Goal: Answer question/provide support

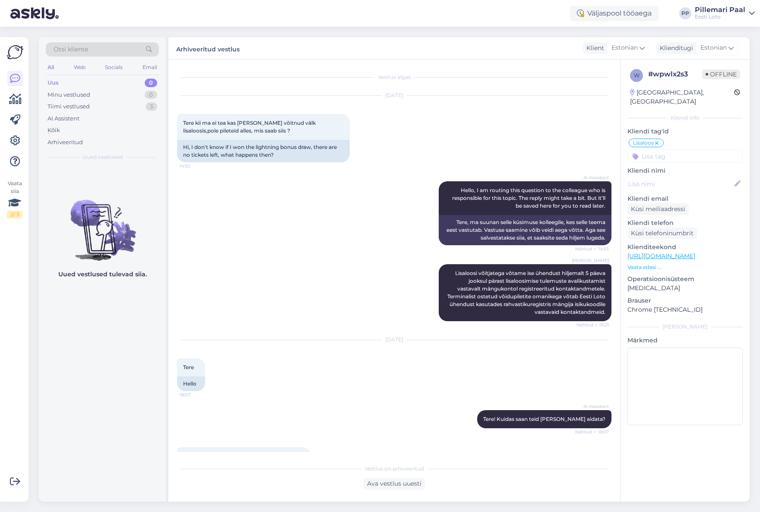
scroll to position [1287, 0]
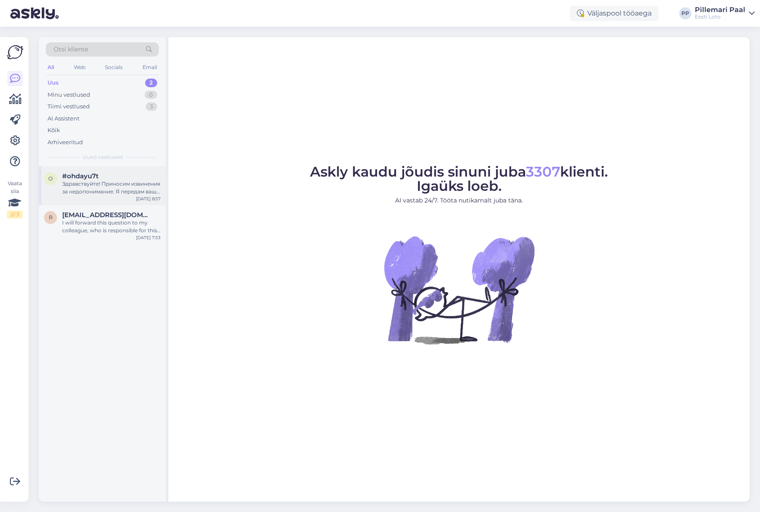
click at [98, 178] on span "#ohdayu7t" at bounding box center [80, 176] width 36 height 8
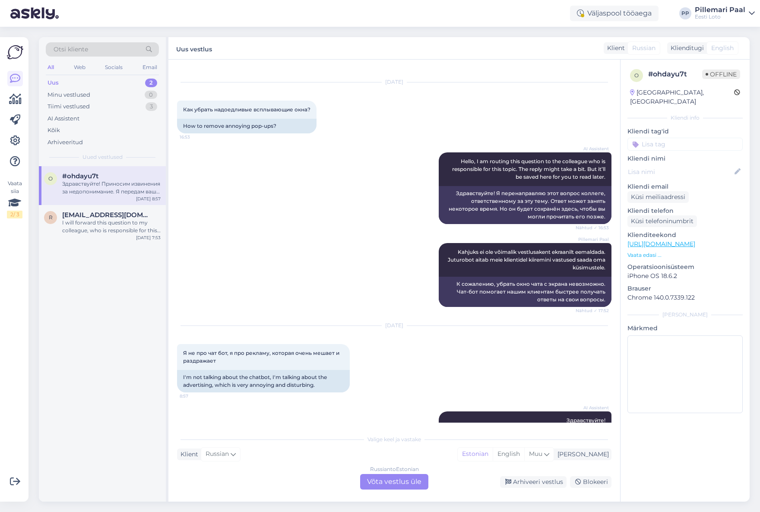
scroll to position [53, 0]
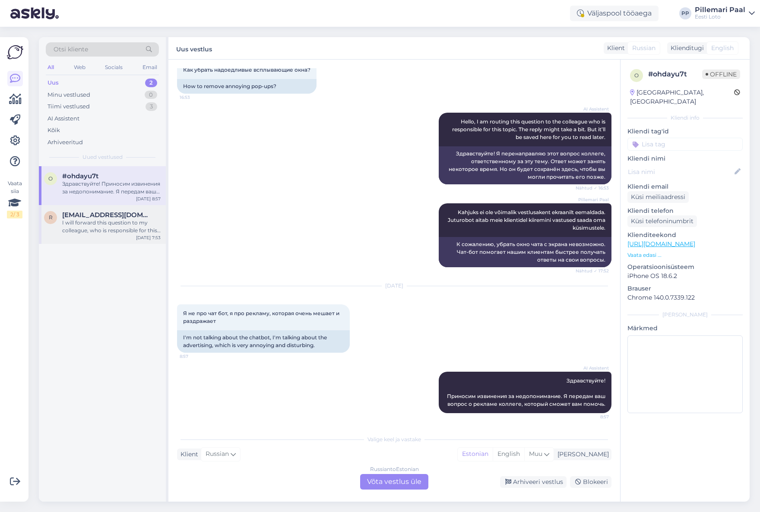
click at [104, 228] on div "I will forward this question to my colleague, who is responsible for this. The …" at bounding box center [111, 227] width 98 height 16
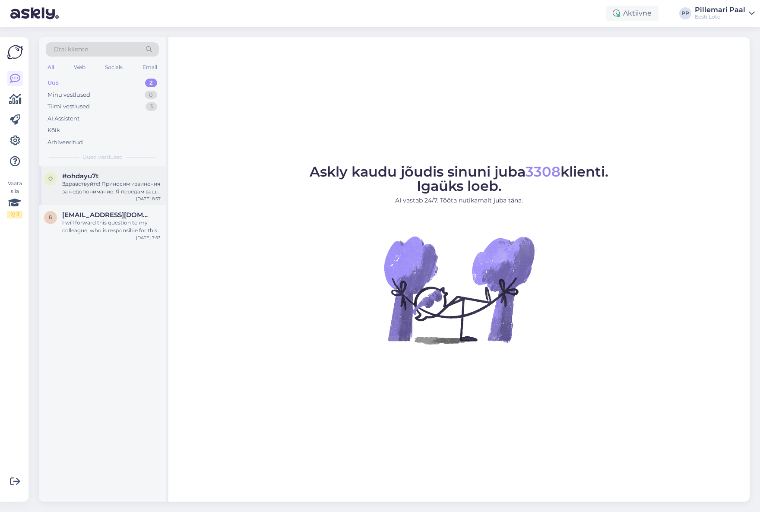
click at [116, 197] on div "o #ohdayu7t Здравствуйте! Приносим извинения за недопонимание. Я передам ваш во…" at bounding box center [102, 185] width 127 height 39
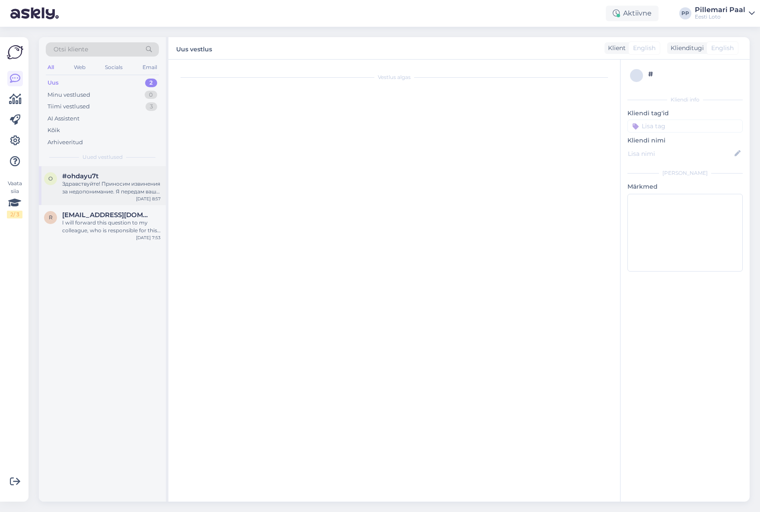
scroll to position [53, 0]
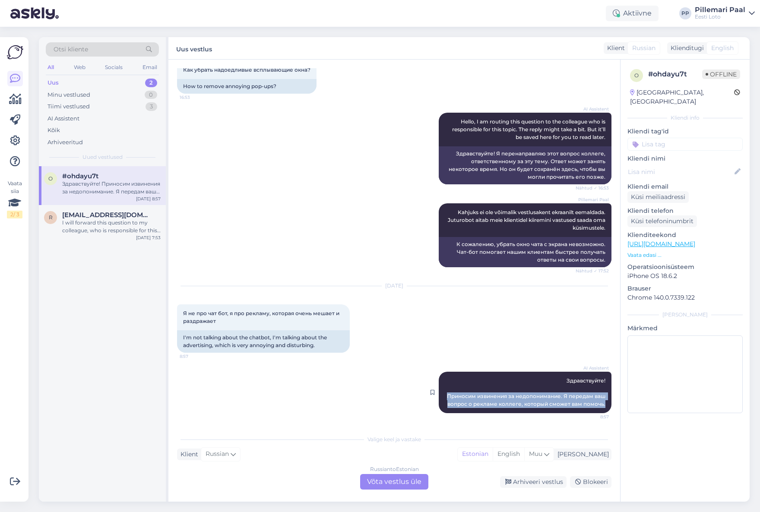
drag, startPoint x: 607, startPoint y: 405, endPoint x: 452, endPoint y: 394, distance: 155.4
click at [444, 395] on div "AI Assistent Здравствуйте! Приносим извинения за недопонимание. Я передам ваш в…" at bounding box center [525, 392] width 173 height 41
copy span "Приносим извинения за недопонимание. Я передам ваш вопрос о рекламе коллеге, ко…"
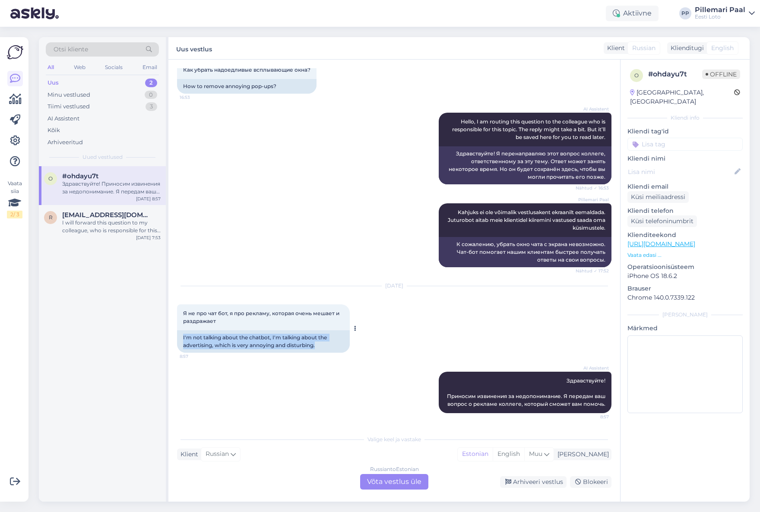
drag, startPoint x: 324, startPoint y: 345, endPoint x: 180, endPoint y: 341, distance: 144.2
click at [180, 341] on div "I'm not talking about the chatbot, I'm talking about the advertising, which is …" at bounding box center [263, 341] width 173 height 22
copy div "I'm not talking about the chatbot, I'm talking about the advertising, which is …"
click at [387, 481] on div "Russian to Estonian Võta vestlus üle" at bounding box center [394, 482] width 68 height 16
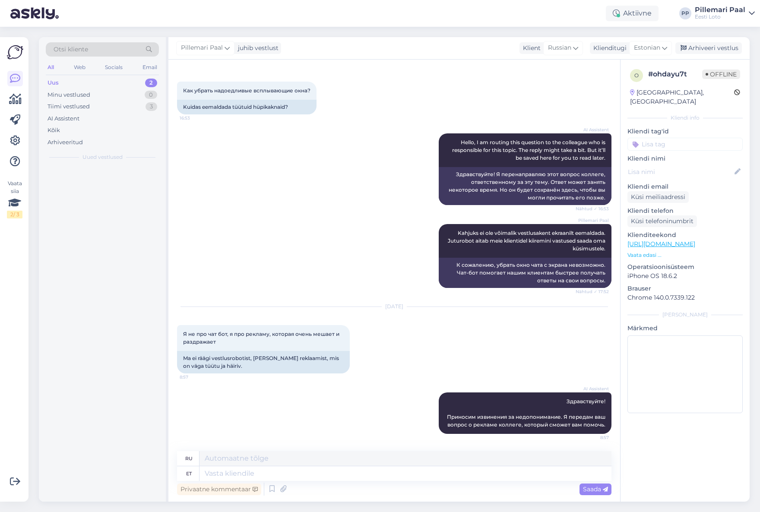
scroll to position [32, 0]
click at [259, 477] on textarea at bounding box center [405, 473] width 412 height 15
paste textarea "Aitäh, et oma tagasisidet jagasite! Mõistame, et reklaamid võivad mõnikord häir…"
type textarea "Aitäh, et oma tagasisidet jagasite! Mõistame, et reklaamid võivad mõnikord häir…"
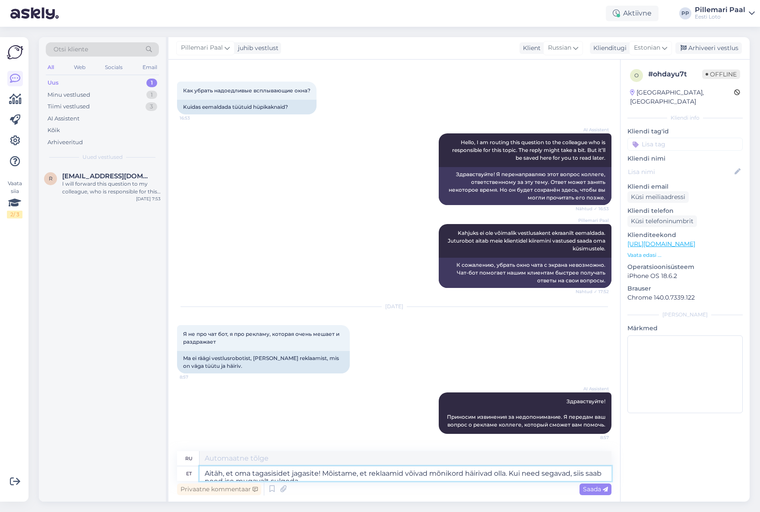
scroll to position [40, 0]
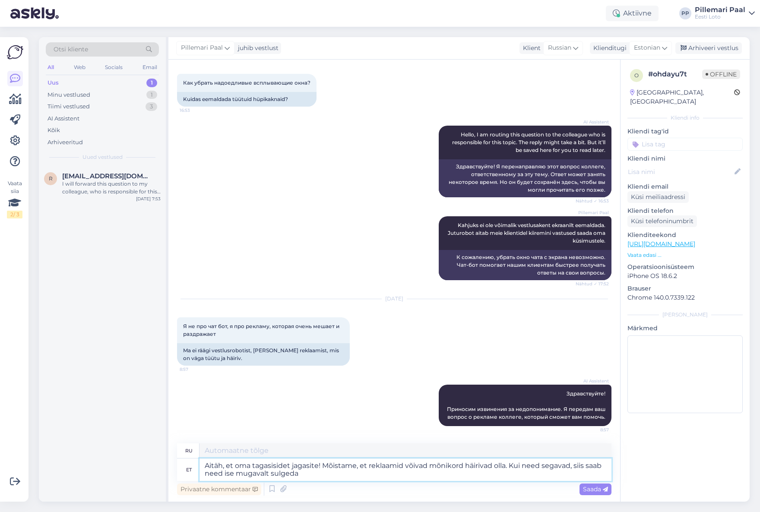
type textarea "Спасибо, что поделились своим отзывом! Мы понимаем, что реклама иногда может ра…"
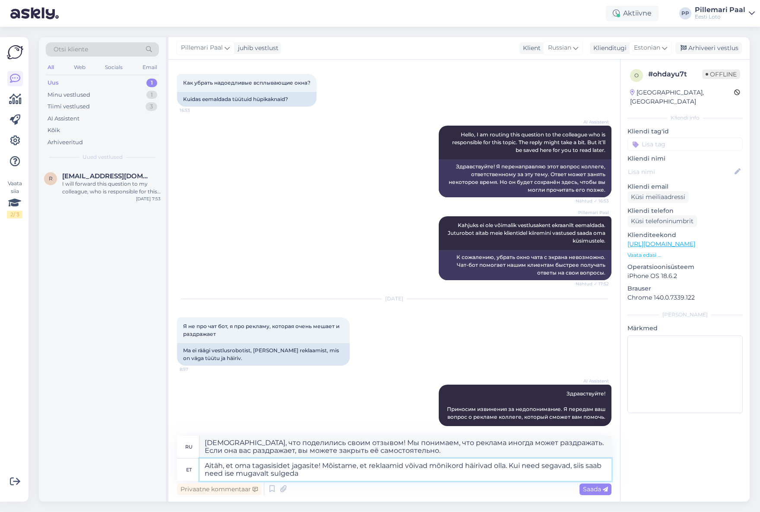
scroll to position [48, 0]
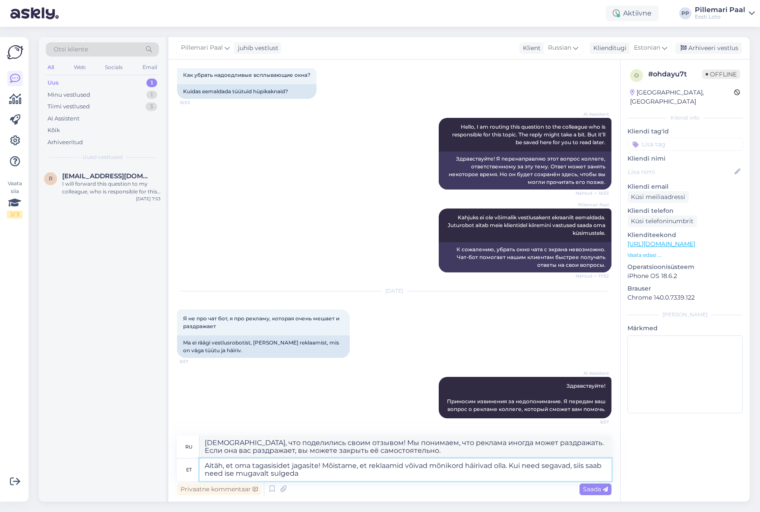
type textarea "Aitäh, et oma tagasisidet jagasite! Mõistame, et reklaamid võivad mõnikord häir…"
type textarea "Спасибо, что поделились своим отзывом! Мы понимаем, что реклама иногда может ра…"
type textarea "Aitäh, et oma tagasisidet jagasite! Mõistame, et reklaamid võivad mõnikord häir…"
click at [594, 488] on span "Saada" at bounding box center [595, 489] width 25 height 8
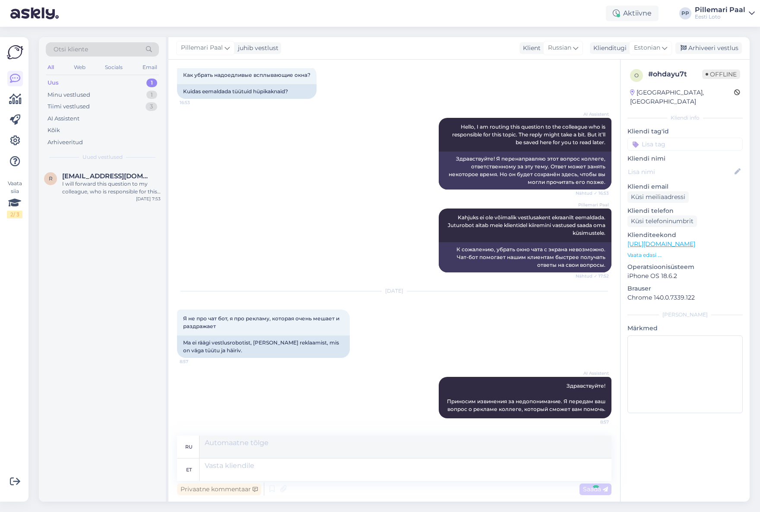
scroll to position [115, 0]
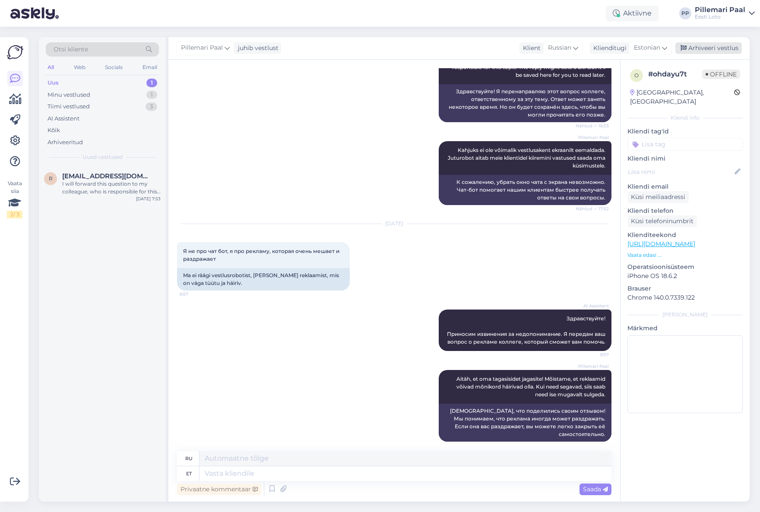
click at [703, 47] on div "Arhiveeri vestlus" at bounding box center [708, 48] width 66 height 12
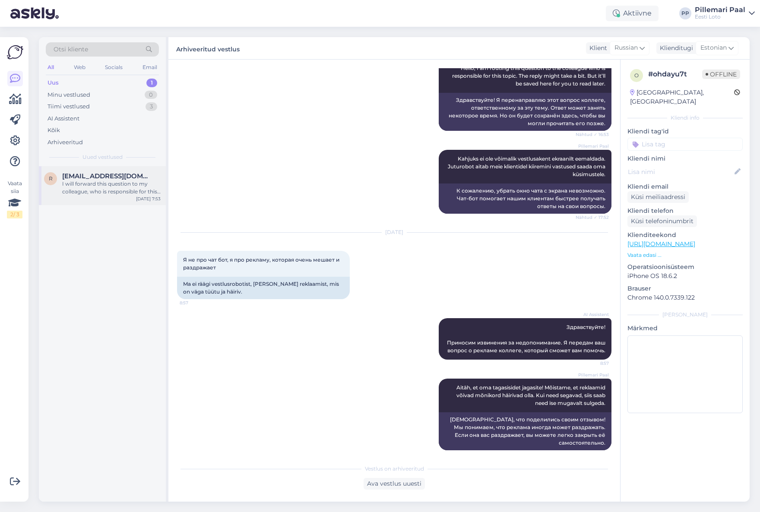
click at [88, 183] on div "I will forward this question to my colleague, who is responsible for this. The …" at bounding box center [111, 188] width 98 height 16
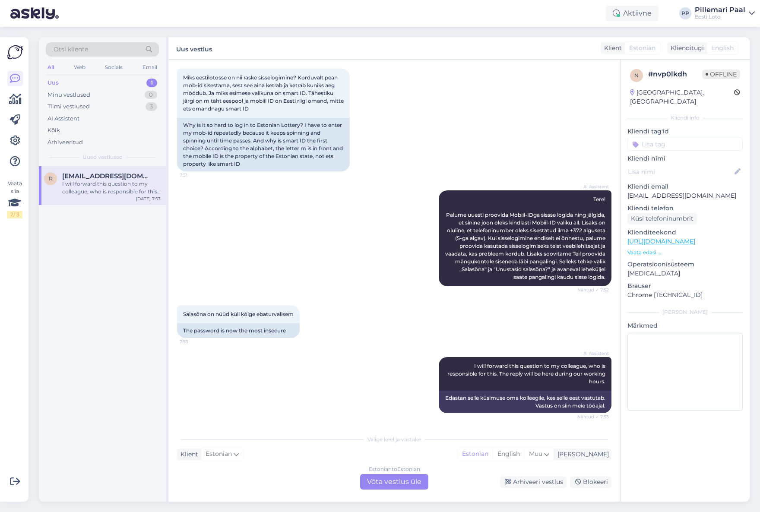
scroll to position [53, 0]
drag, startPoint x: 298, startPoint y: 314, endPoint x: 178, endPoint y: 310, distance: 120.5
click at [178, 311] on div "Salasõna on nüüd küll kõige ebaturvalisem 7:53" at bounding box center [238, 314] width 123 height 18
copy span "Salasõna on nüüd küll kõige ebaturvalisem"
click at [389, 483] on div "Estonian to Estonian Võta vestlus üle" at bounding box center [394, 482] width 68 height 16
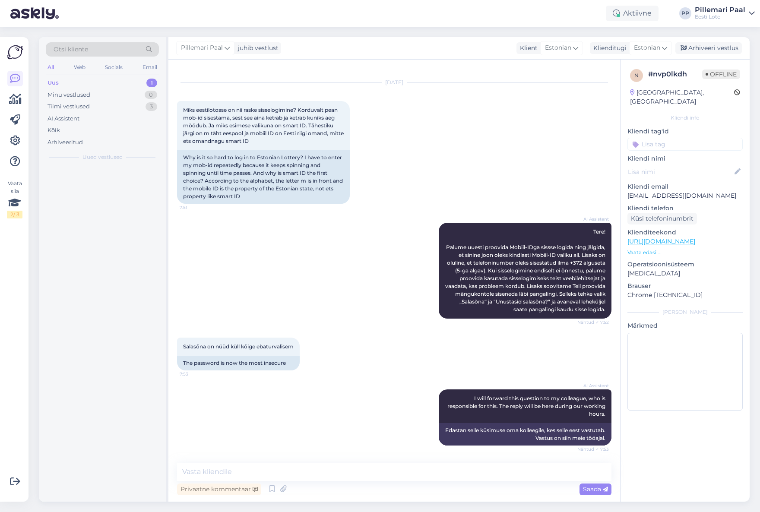
scroll to position [21, 0]
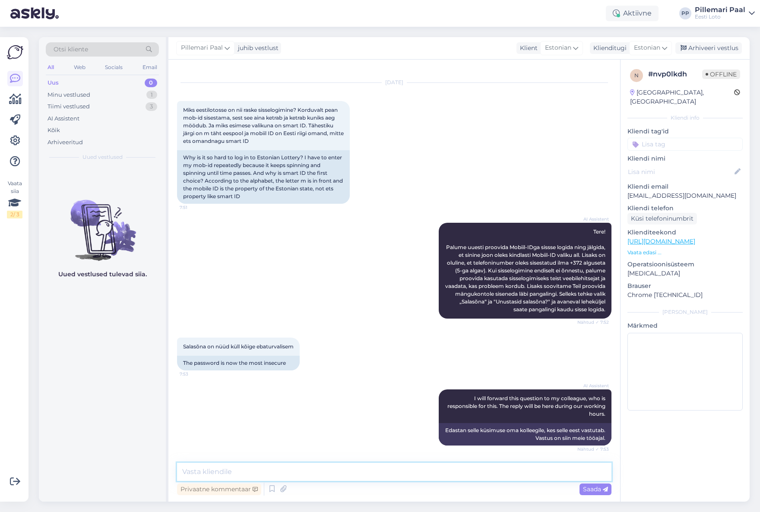
click at [300, 472] on textarea at bounding box center [394, 472] width 434 height 18
paste textarea "Soovitame kindlasti kasutada tugevat salasõna ning seda regulaarselt uuendada, …"
click at [232, 472] on textarea "Soovitame kindlasti kasutada tugevat salasõna ning seda regulaarselt uuendada, …" at bounding box center [394, 472] width 434 height 18
drag, startPoint x: 232, startPoint y: 472, endPoint x: 283, endPoint y: 501, distance: 58.0
click at [232, 472] on textarea "Soovitame kindlasti kasutada tugevat salasõna ning seda regulaarselt uuendada, …" at bounding box center [394, 472] width 434 height 18
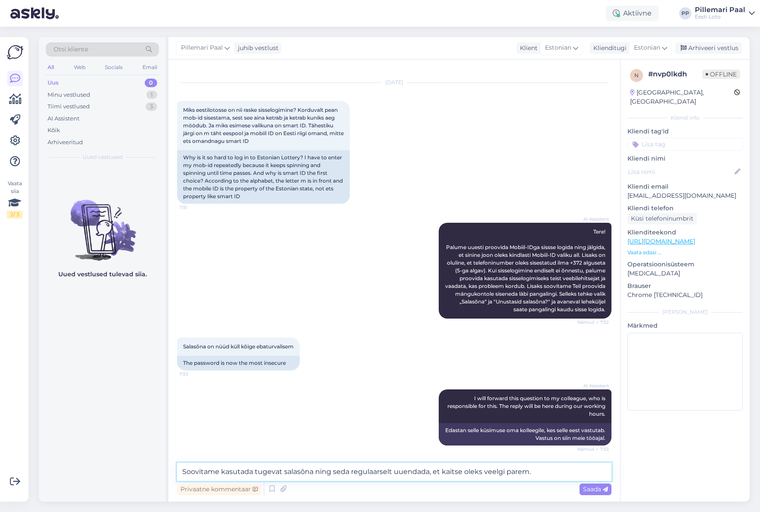
click at [545, 472] on textarea "Soovitame kasutada tugevat salasõna ning seda regulaarselt uuendada, et kaitse …" at bounding box center [394, 472] width 434 height 18
paste textarea "lisaks salasõnale on võimalik sisse logida ka Smart-ID, Mobiil-ID või ID-kaardi…"
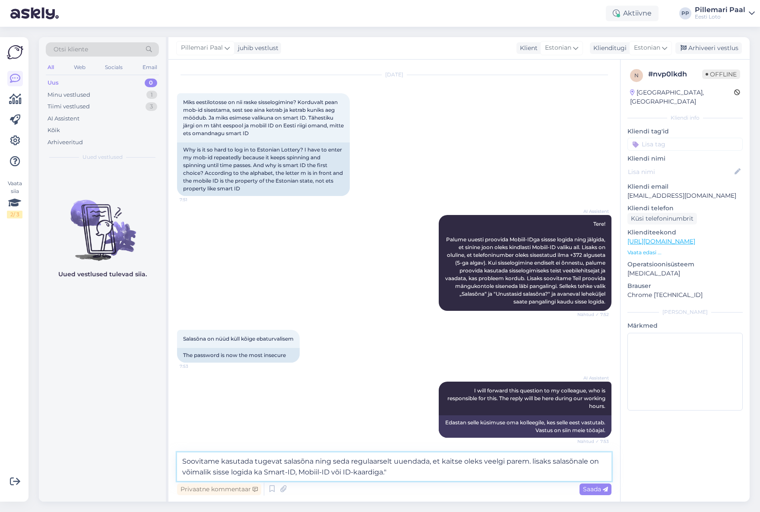
scroll to position [31, 0]
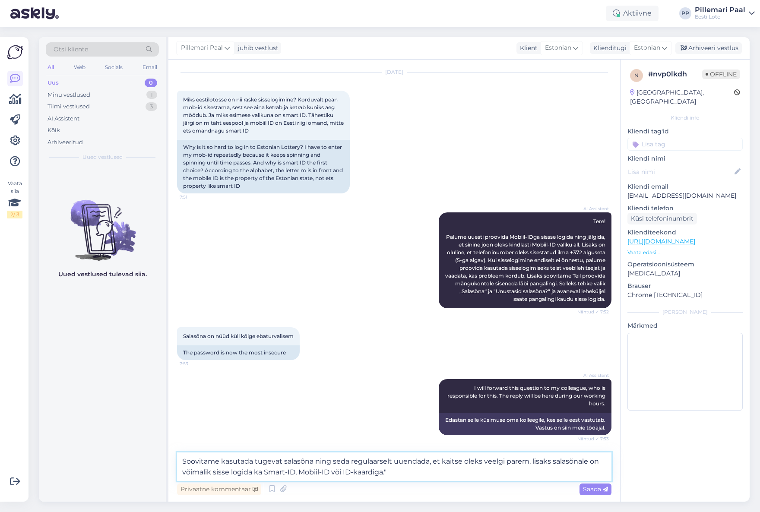
drag, startPoint x: 533, startPoint y: 465, endPoint x: 532, endPoint y: 470, distance: 5.3
click at [533, 465] on textarea "Soovitame kasutada tugevat salasõna ning seda regulaarselt uuendada, et kaitse …" at bounding box center [394, 466] width 434 height 28
drag, startPoint x: 531, startPoint y: 458, endPoint x: 550, endPoint y: 481, distance: 29.7
click at [532, 461] on textarea "Soovitame kasutada tugevat salasõna ning seda regulaarselt uuendada, et kaitse …" at bounding box center [394, 466] width 434 height 28
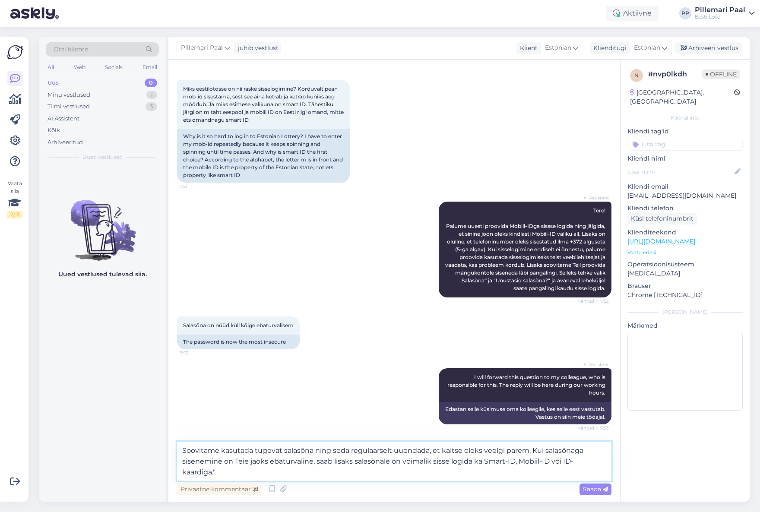
click at [412, 462] on textarea "Soovitame kasutada tugevat salasõna ning seda regulaarselt uuendada, et kaitse …" at bounding box center [394, 461] width 434 height 39
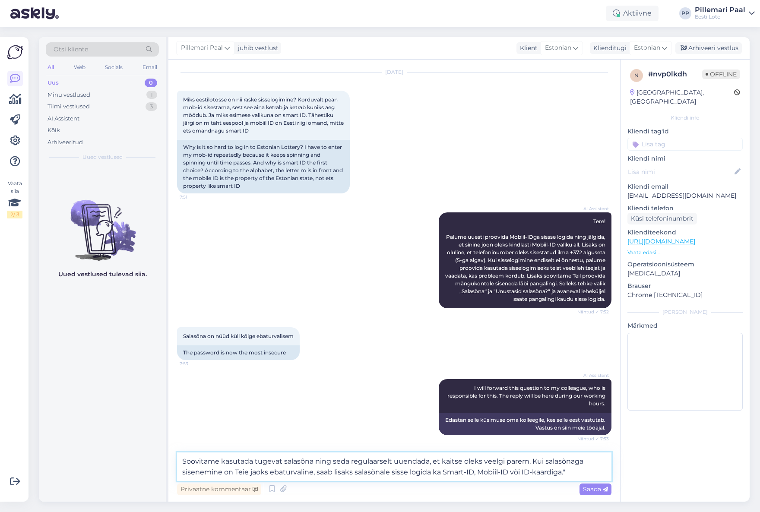
click at [578, 470] on textarea "Soovitame kasutada tugevat salasõna ning seda regulaarselt uuendada, et kaitse …" at bounding box center [394, 466] width 434 height 28
click at [322, 472] on textarea "Soovitame kasutada tugevat salasõna ning seda regulaarselt uuendada, et kaitse …" at bounding box center [394, 466] width 434 height 28
type textarea "Soovitame kasutada tugevat salasõna ning seda regulaarselt uuendada, et kaitse …"
click at [597, 490] on span "Saada" at bounding box center [595, 489] width 25 height 8
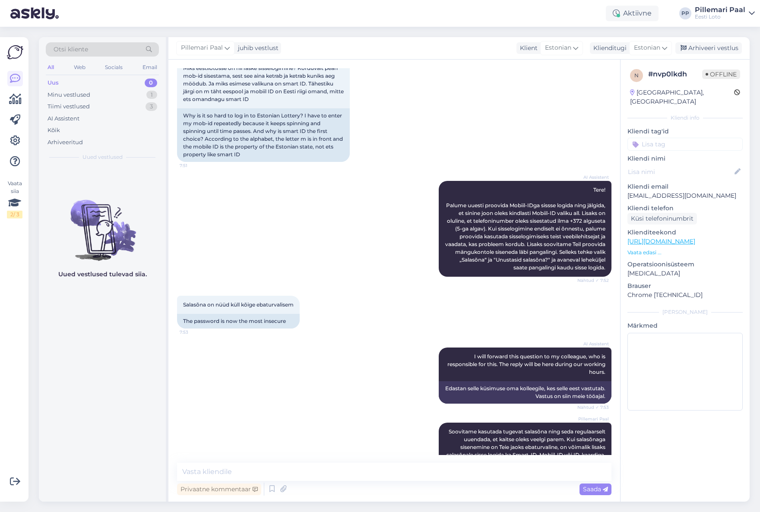
scroll to position [0, 0]
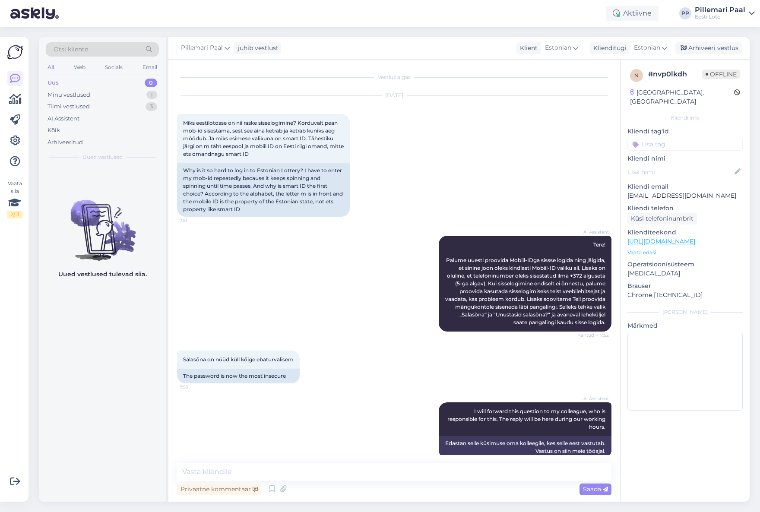
click at [664, 138] on input at bounding box center [684, 144] width 115 height 13
type input "sisse"
click at [678, 164] on span "Sisselogimine" at bounding box center [684, 166] width 35 height 5
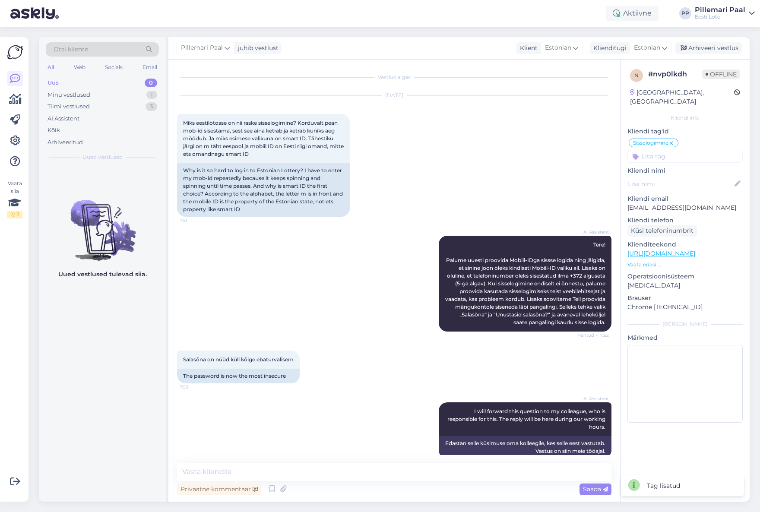
scroll to position [89, 0]
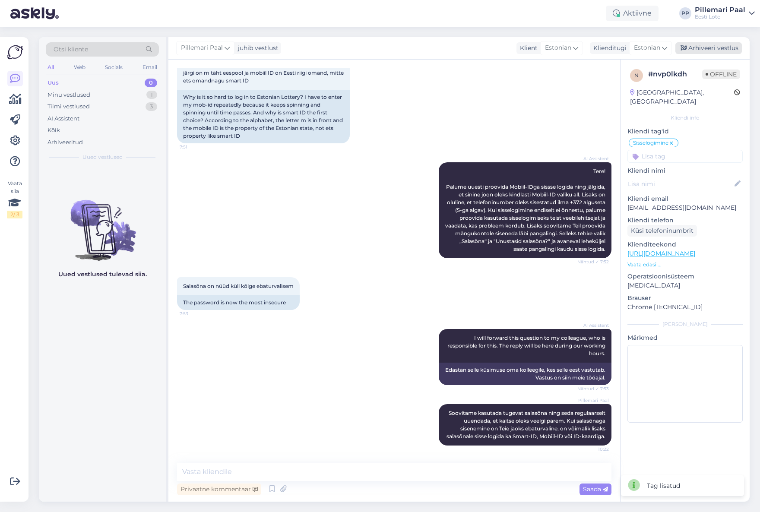
click at [707, 47] on div "Arhiveeri vestlus" at bounding box center [708, 48] width 66 height 12
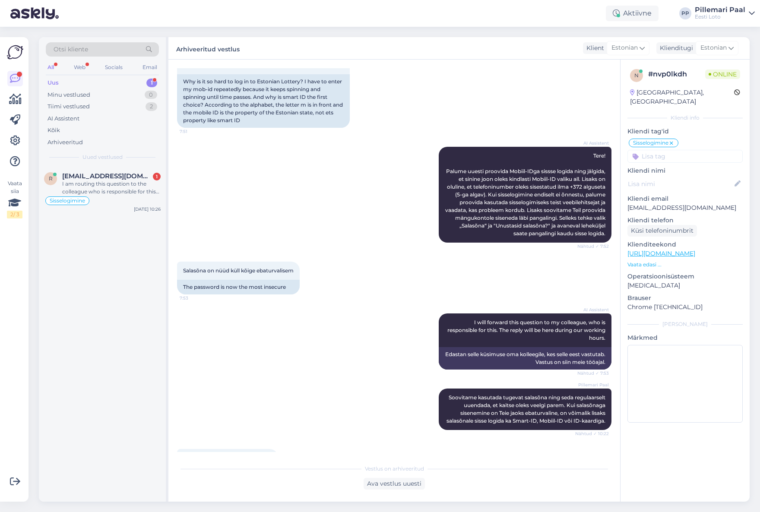
scroll to position [227, 0]
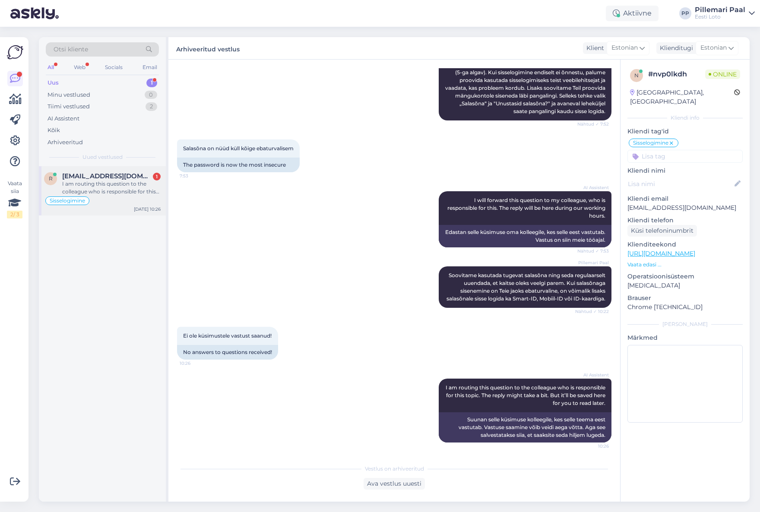
click at [114, 188] on div "I am routing this question to the colleague who is responsible for this topic. …" at bounding box center [111, 188] width 98 height 16
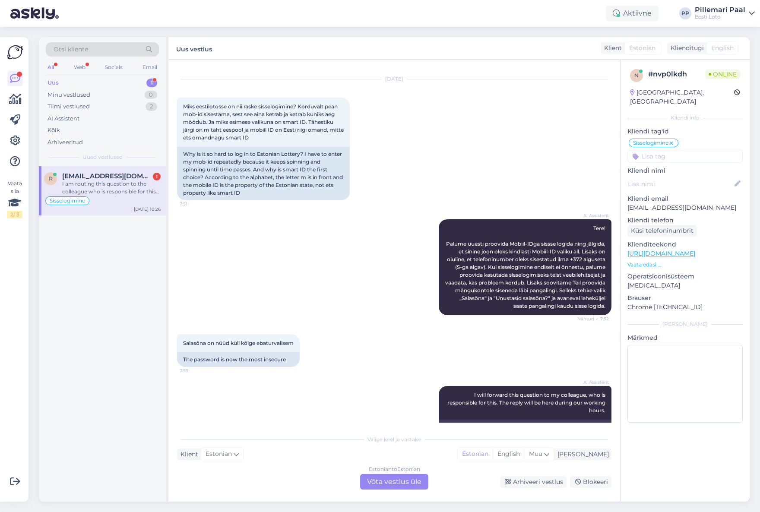
scroll to position [0, 0]
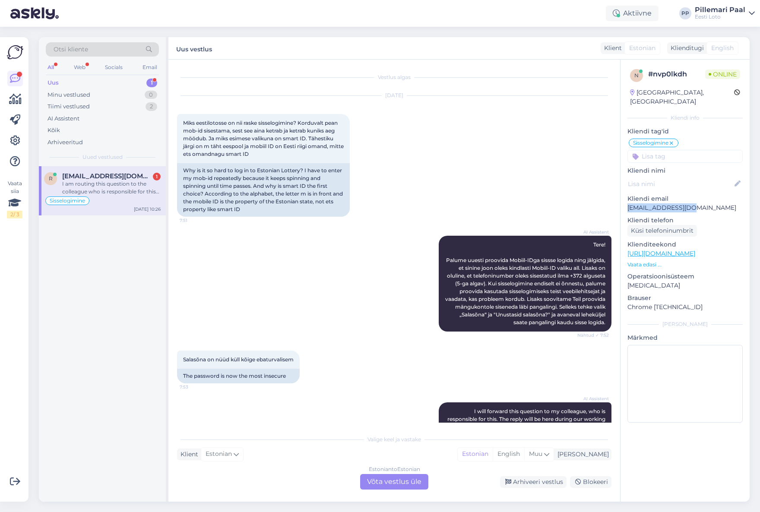
drag, startPoint x: 699, startPoint y: 197, endPoint x: 627, endPoint y: 199, distance: 71.7
click at [626, 199] on div "n # nvp0lkdh Online Estonia, Tallinn Kliendi info Kliendi tag'id Sisselogimine …" at bounding box center [684, 248] width 129 height 376
copy p "reinkimd@gmail.com"
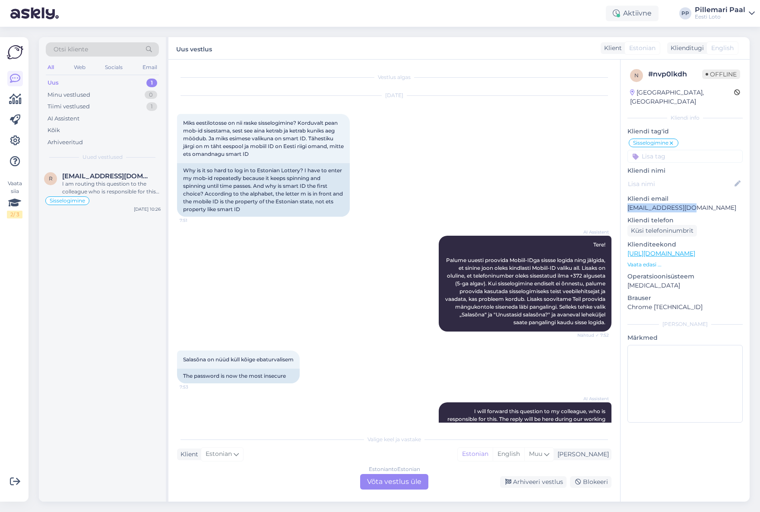
scroll to position [256, 0]
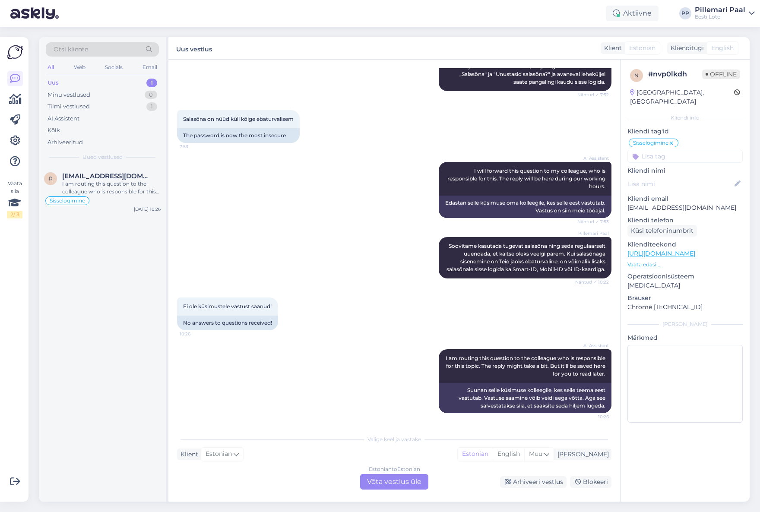
click at [402, 484] on div "Estonian to Estonian Võta vestlus üle" at bounding box center [394, 482] width 68 height 16
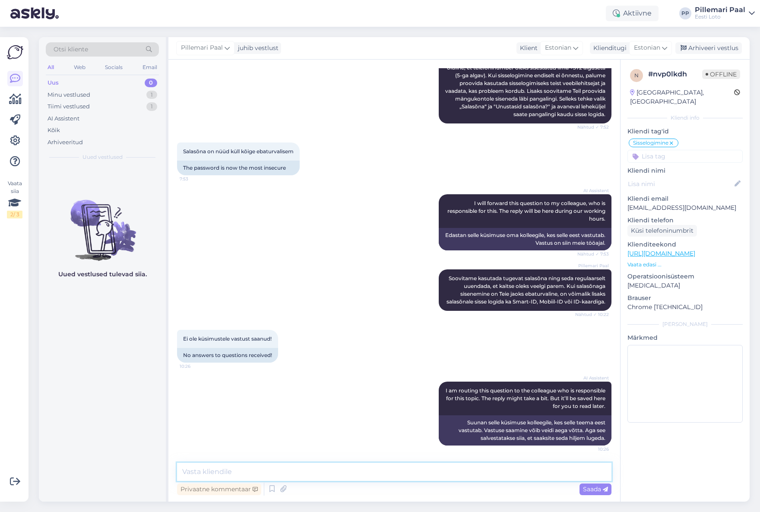
click at [295, 471] on textarea at bounding box center [394, 472] width 434 height 18
paste textarea "Oleme teadlikud probleemist, kus Mobiil-IDga sisselogimisel Android seadmes Chr…"
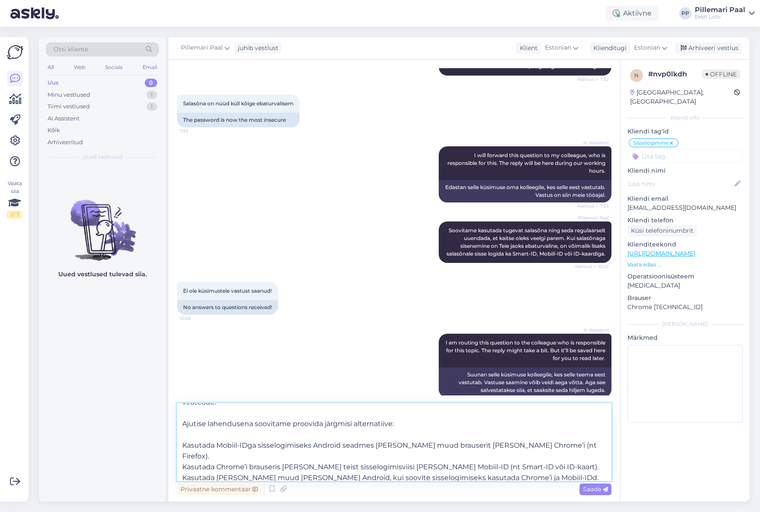
scroll to position [22, 0]
click at [183, 444] on textarea "Oleme teadlikud probleemist, kus Mobiil-IDga sisselogimisel Android seadmes Chr…" at bounding box center [394, 442] width 434 height 78
click at [183, 456] on textarea "Oleme teadlikud probleemist, kus Mobiil-IDga sisselogimisel Android seadmes Chr…" at bounding box center [394, 442] width 434 height 78
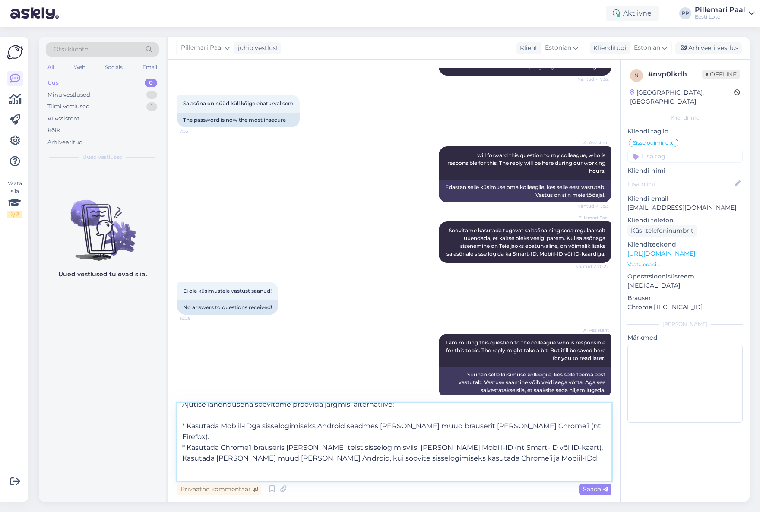
scroll to position [42, 0]
click at [179, 445] on textarea "Oleme teadlikud probleemist, kus Mobiil-IDga sisselogimisel Android seadmes Chr…" at bounding box center [394, 442] width 434 height 78
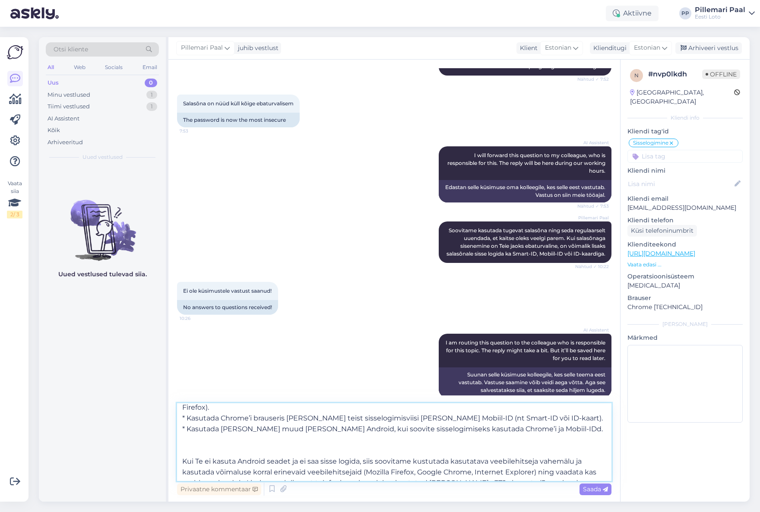
click at [485, 435] on textarea "Oleme teadlikud probleemist, kus Mobiil-IDga sisselogimisel Android seadmes Chr…" at bounding box center [394, 442] width 434 height 78
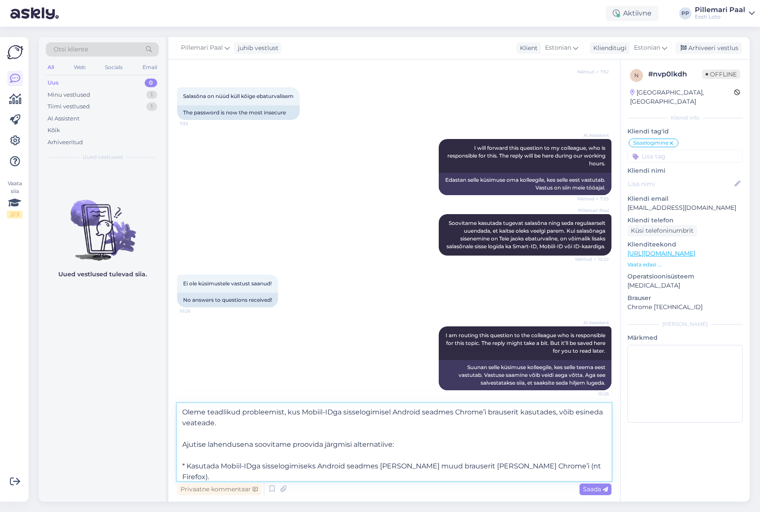
scroll to position [283, 0]
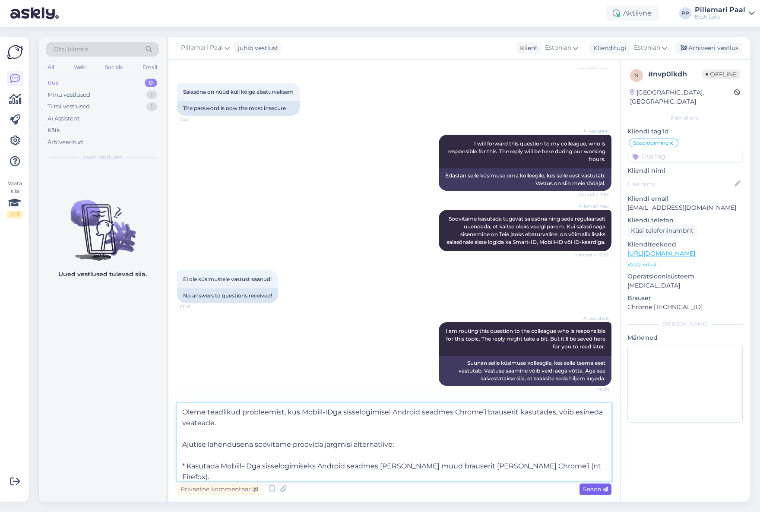
type textarea "Oleme teadlikud probleemist, kus Mobiil-IDga sisselogimisel Android seadmes Chr…"
click at [596, 492] on span "Saada" at bounding box center [595, 489] width 25 height 8
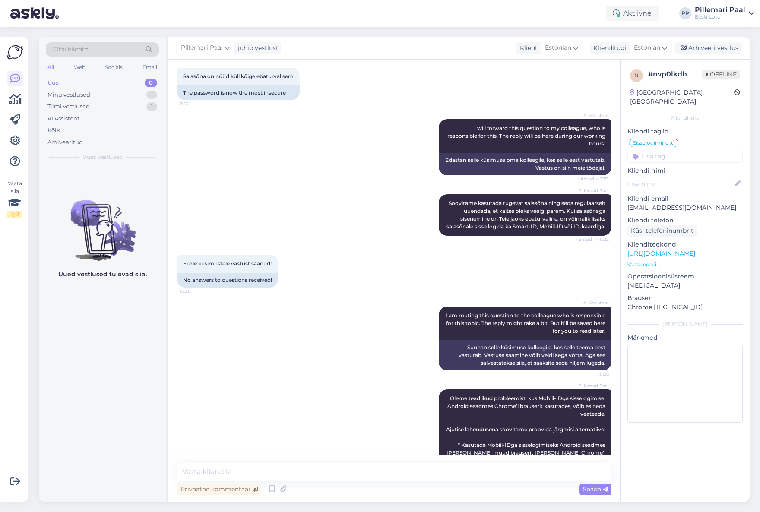
scroll to position [408, 0]
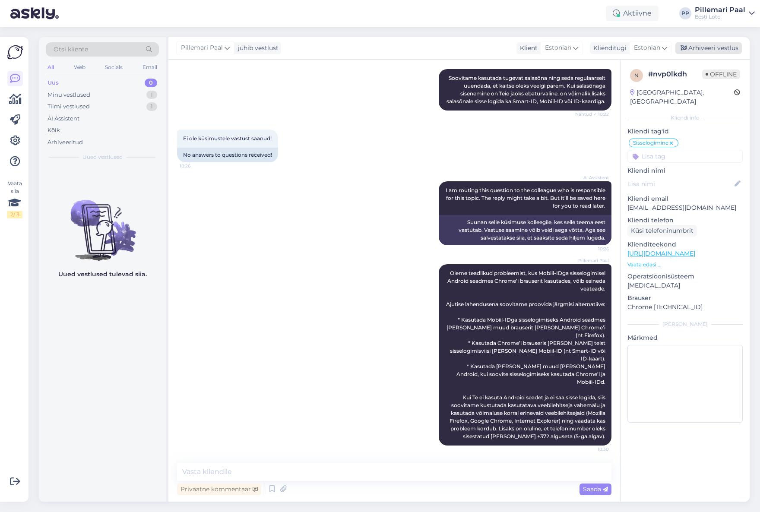
click at [717, 47] on div "Arhiveeri vestlus" at bounding box center [708, 48] width 66 height 12
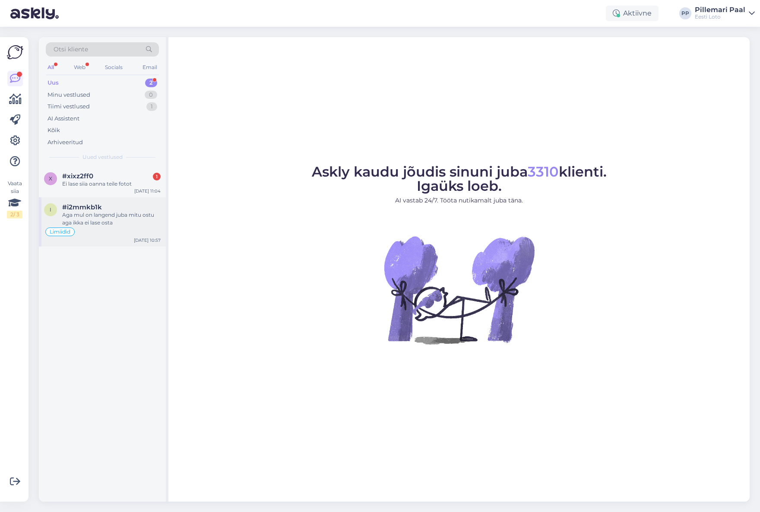
click at [104, 226] on div "Aga mul on langend juba mitu ostu aga ikka ei lase osta" at bounding box center [111, 219] width 98 height 16
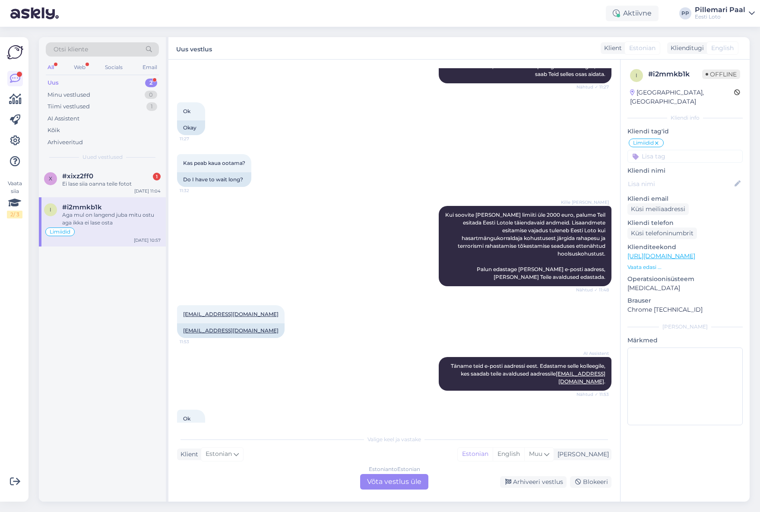
scroll to position [460, 0]
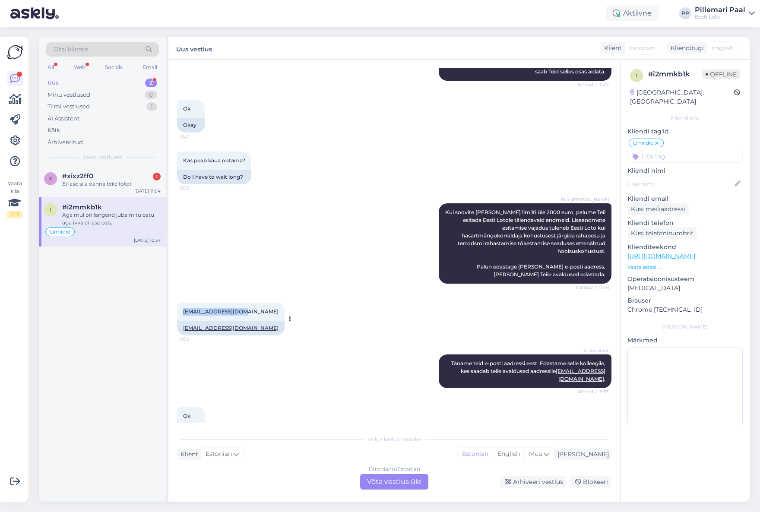
drag, startPoint x: 233, startPoint y: 306, endPoint x: 184, endPoint y: 305, distance: 48.4
click at [182, 305] on div "[EMAIL_ADDRESS][DOMAIN_NAME] 11:53" at bounding box center [230, 312] width 107 height 18
copy link "[EMAIL_ADDRESS][DOMAIN_NAME]"
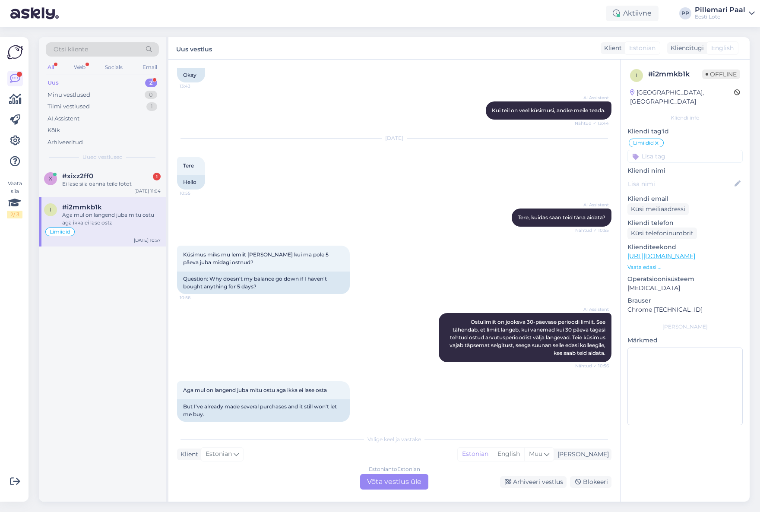
scroll to position [1352, 0]
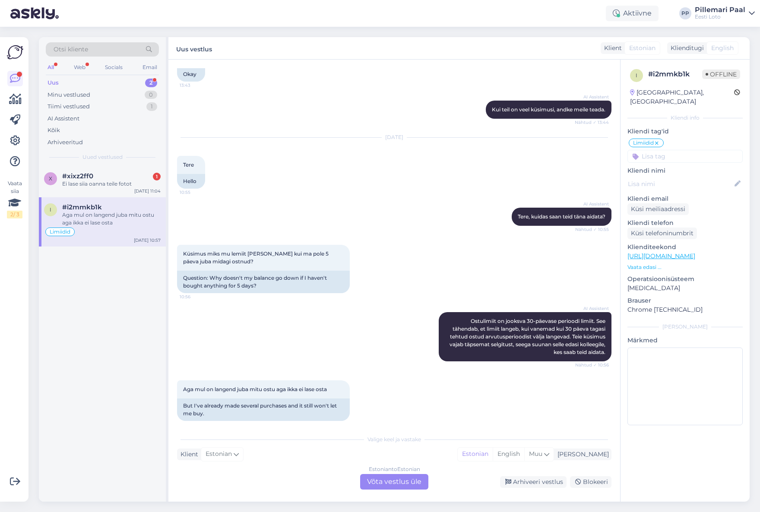
click at [402, 480] on div "Estonian to Estonian Võta vestlus üle" at bounding box center [394, 482] width 68 height 16
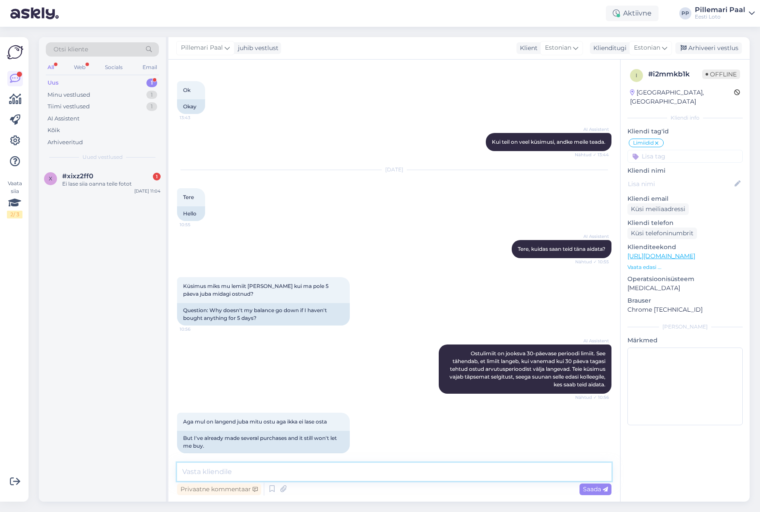
click at [335, 474] on textarea at bounding box center [394, 472] width 434 height 18
click at [401, 472] on textarea "Vabandame, et meie juturobot andis Teile ebatäpse vastuse." at bounding box center [394, 472] width 434 height 18
click at [417, 473] on textarea "Vabandame, et meie juturobot andis Teile ebatäpse vastuse." at bounding box center [394, 472] width 434 height 18
paste textarea "Arvestusperiood on kuupõhine: algab iga kuu 1. kuupäeval ja lõpeb 30. või 31. k…"
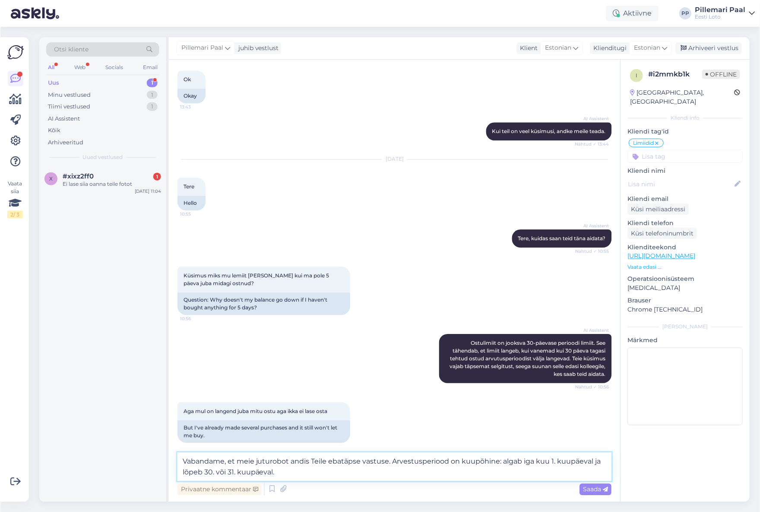
scroll to position [1330, 0]
click at [394, 462] on textarea "Vabandame, et meie juturobot andis Teile ebatäpse vastuse. Arvestusperiood on k…" at bounding box center [394, 466] width 434 height 28
click at [391, 471] on textarea "Vabandame, et meie juturobot andis Teile ebatäpse vastuse. Ostulimiidi arvestus…" at bounding box center [394, 466] width 434 height 28
type textarea "Vabandame, et meie juturobot andis Teile ebatäpse vastuse. Ostulimiidi arvestus…"
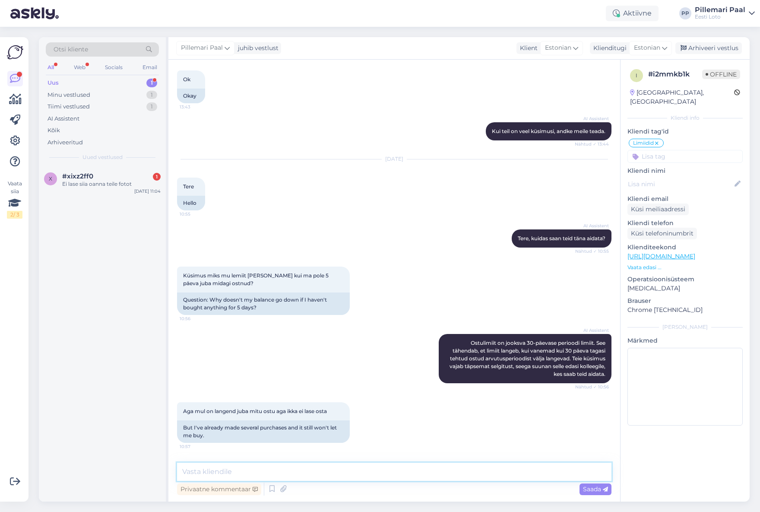
scroll to position [1380, 0]
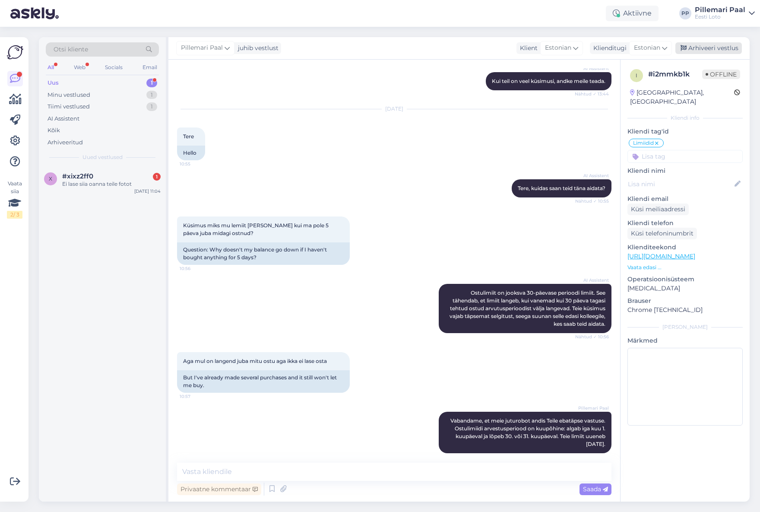
click at [700, 44] on div "Arhiveeri vestlus" at bounding box center [708, 48] width 66 height 12
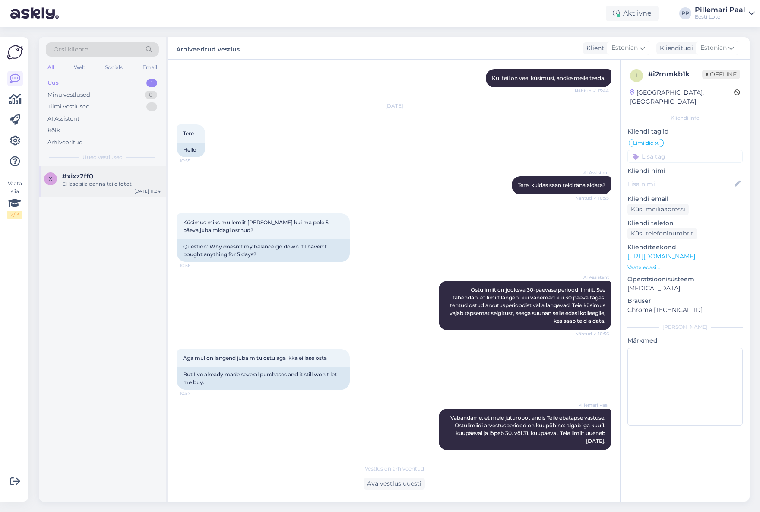
click at [108, 180] on div "Ei lase siia oanna teile fotot" at bounding box center [111, 184] width 98 height 8
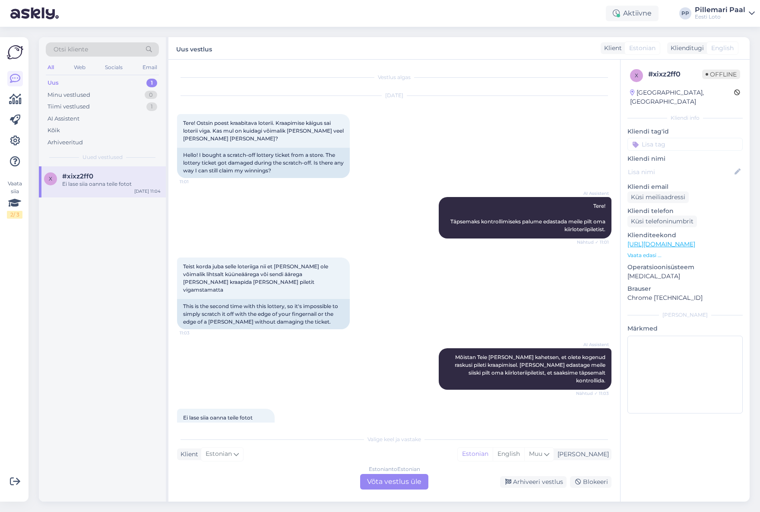
scroll to position [13, 0]
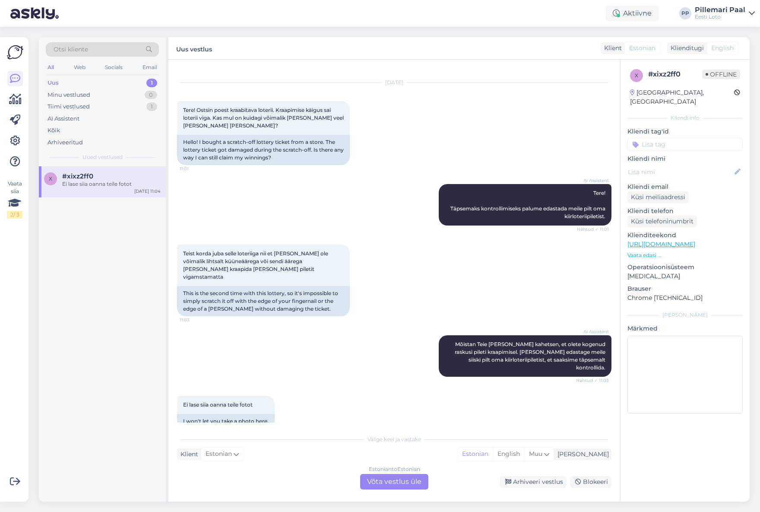
click at [399, 481] on div "Estonian to Estonian Võta vestlus üle" at bounding box center [394, 482] width 68 height 16
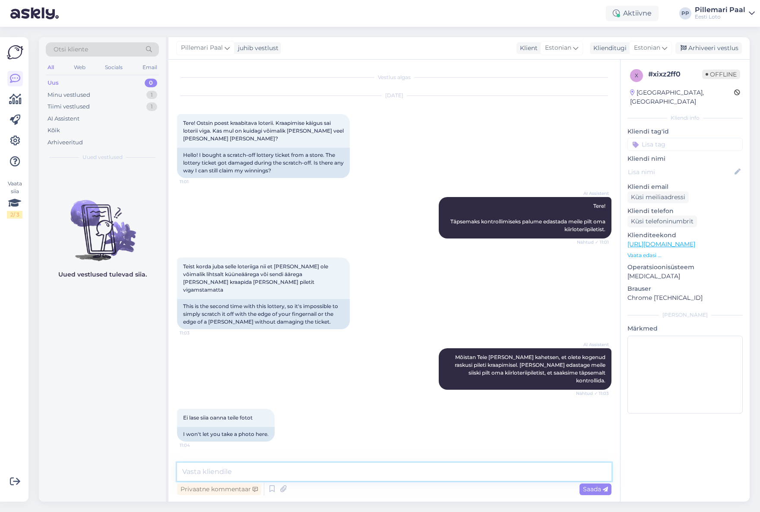
drag, startPoint x: 361, startPoint y: 465, endPoint x: 368, endPoint y: 468, distance: 7.4
click at [361, 465] on textarea at bounding box center [394, 471] width 434 height 18
type textarea "A"
type textarea "Palume saata pilt enda kiirloteriist meie e-posti aadressile [EMAIL_ADDRESS][DO…"
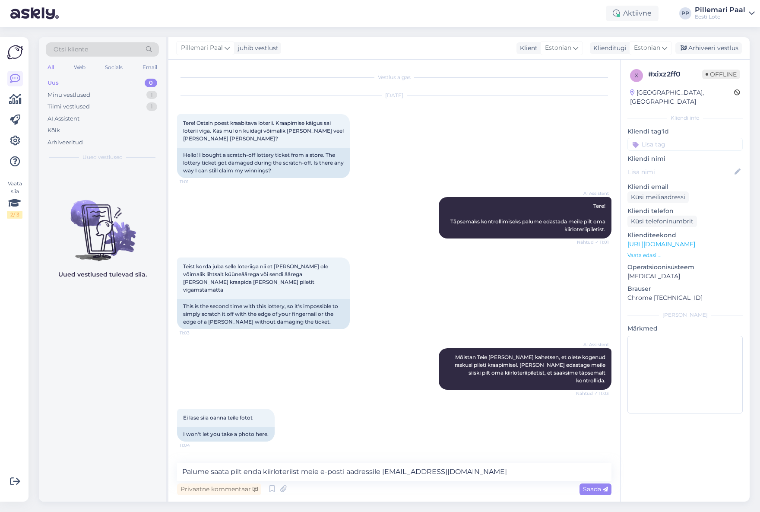
click at [605, 487] on icon at bounding box center [605, 489] width 5 height 5
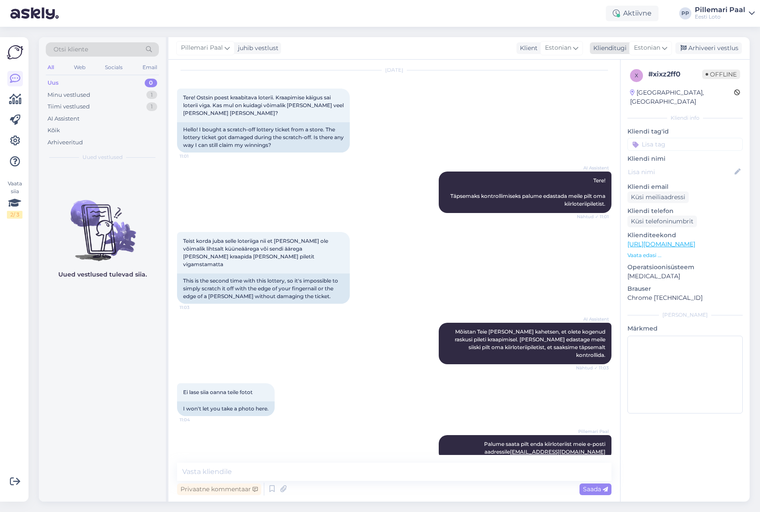
click at [695, 51] on div "Arhiveeri vestlus" at bounding box center [708, 48] width 66 height 12
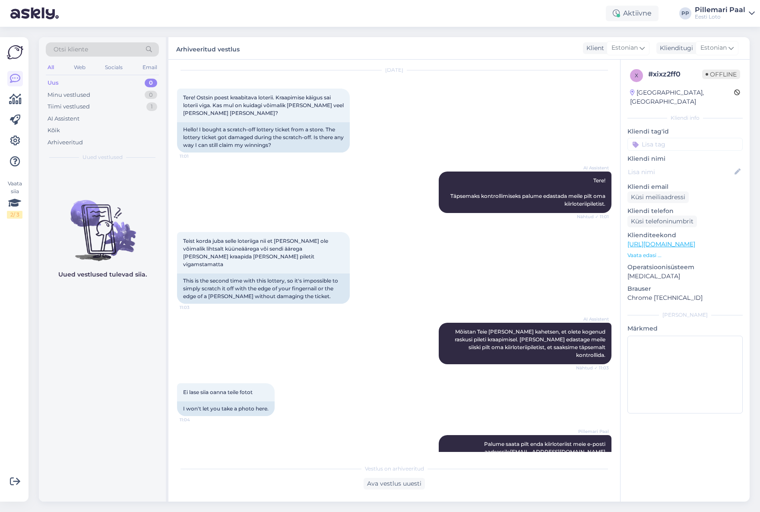
click at [655, 138] on input at bounding box center [684, 144] width 115 height 13
type input "e"
type input "kiirlote"
click at [666, 164] on span "kiirloterii" at bounding box center [665, 166] width 22 height 5
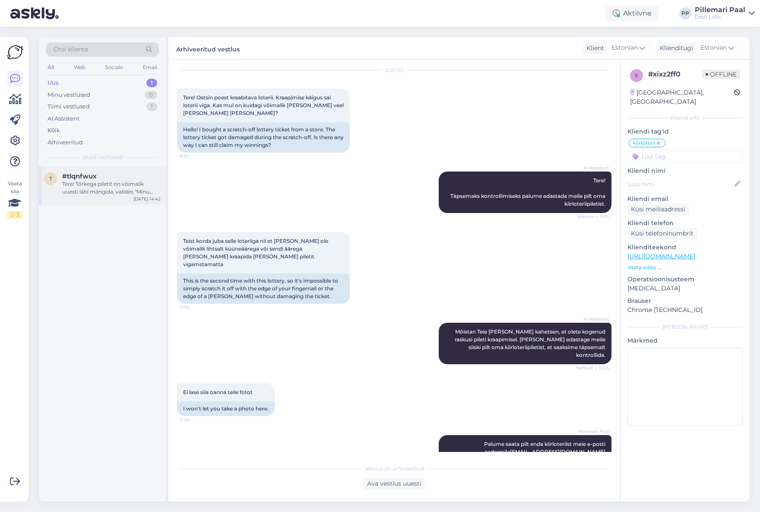
click at [87, 177] on span "#tlqnfwux" at bounding box center [79, 176] width 35 height 8
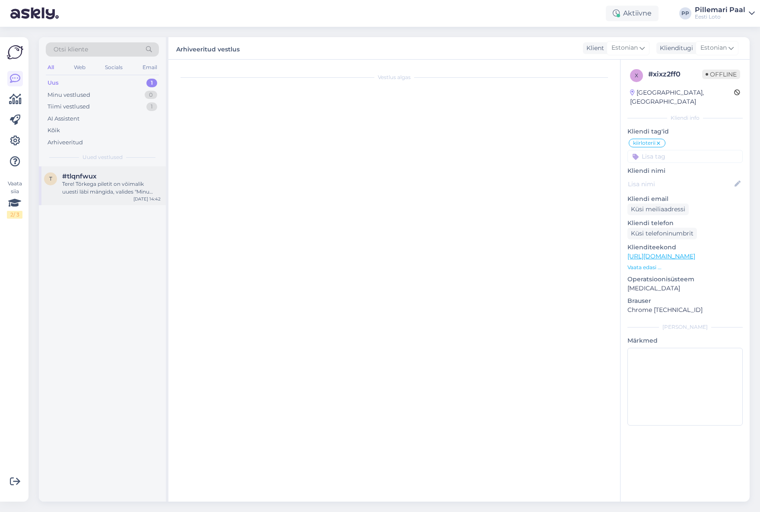
scroll to position [0, 0]
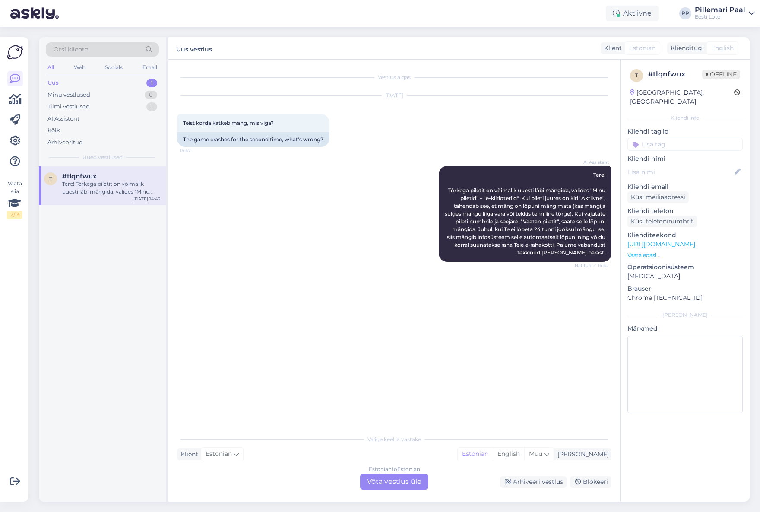
click at [662, 138] on input at bounding box center [684, 144] width 115 height 13
type input "e-kiir"
click at [686, 164] on span "e-kiirloterii" at bounding box center [685, 166] width 28 height 5
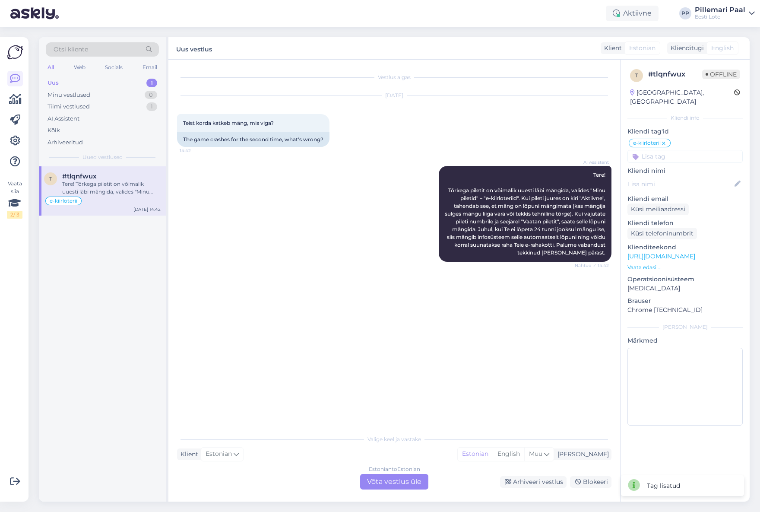
click at [380, 481] on div "Estonian to Estonian Võta vestlus üle" at bounding box center [394, 482] width 68 height 16
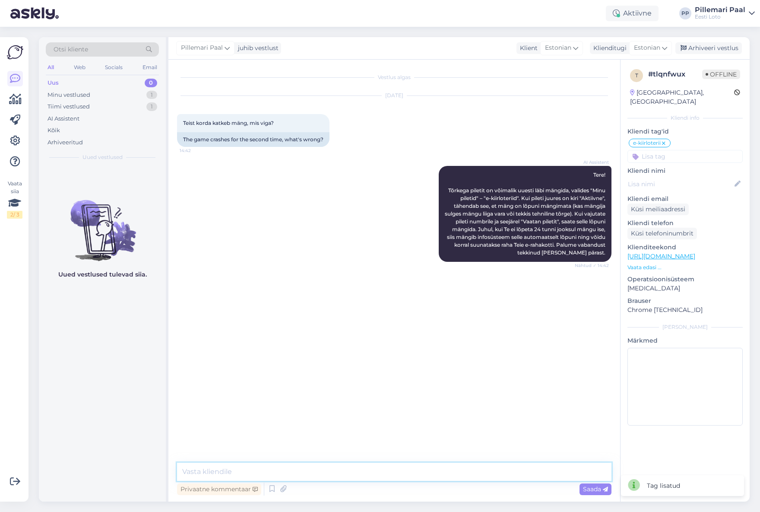
click at [303, 467] on textarea at bounding box center [394, 471] width 434 height 18
type textarea "Täpsemaks kontrollimiseks teatage ka enda isikukood."
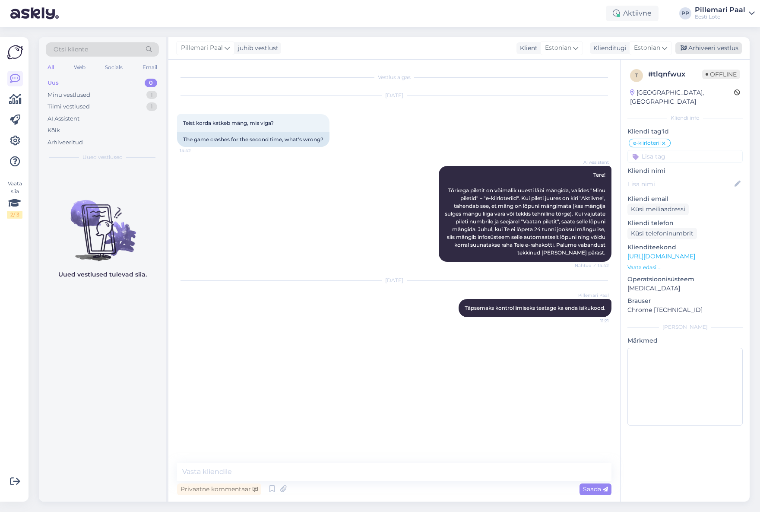
click at [704, 45] on div "Arhiveeri vestlus" at bounding box center [708, 48] width 66 height 12
